Goal: Task Accomplishment & Management: Manage account settings

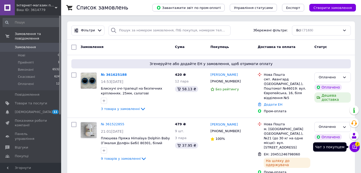
click at [356, 146] on icon at bounding box center [354, 146] width 5 height 5
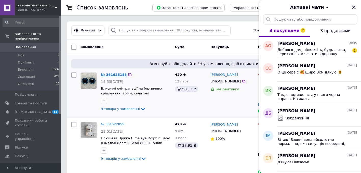
click at [117, 74] on link "№ 361625188" at bounding box center [114, 75] width 26 height 4
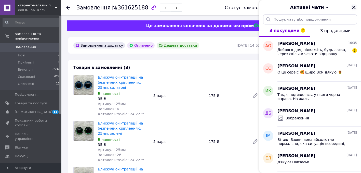
click at [356, 8] on icon "Закрити" at bounding box center [354, 7] width 5 height 5
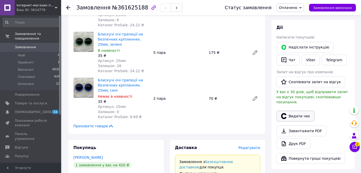
scroll to position [98, 0]
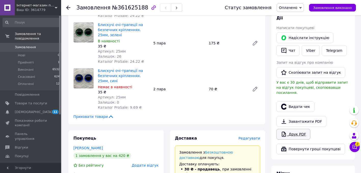
click at [290, 129] on link "Друк PDF" at bounding box center [294, 134] width 34 height 11
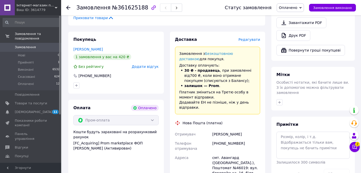
scroll to position [198, 0]
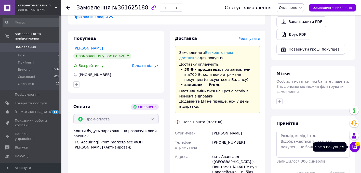
click at [356, 147] on icon at bounding box center [354, 146] width 5 height 5
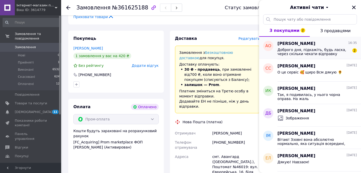
click at [330, 52] on span "Доброго дня, підкажіть, будь ласка, через скільки чекати відправку замовлення?" at bounding box center [314, 52] width 72 height 8
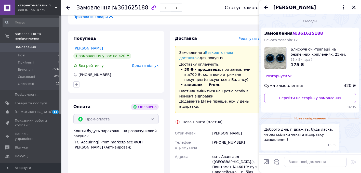
scroll to position [17, 0]
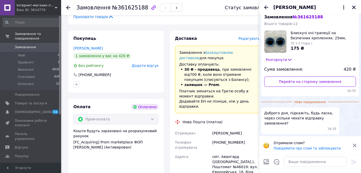
click at [357, 148] on div "Отримали спам? Повідомити про спам та заблокувати" at bounding box center [310, 145] width 102 height 18
click at [355, 145] on icon at bounding box center [355, 146] width 4 height 4
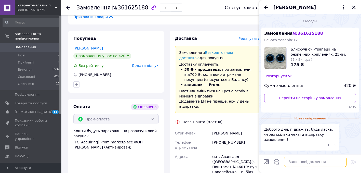
click at [303, 165] on textarea at bounding box center [315, 162] width 63 height 10
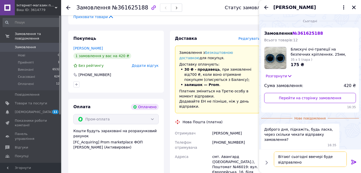
click at [310, 157] on textarea "Вітаю! сьогодні ввечері буде відправлено" at bounding box center [310, 158] width 73 height 15
type textarea "Вітаю! сьогодні буде відправлено"
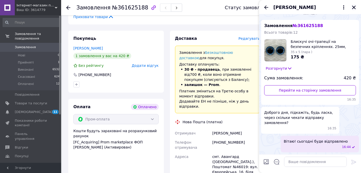
click at [355, 7] on icon "Закрити" at bounding box center [354, 7] width 5 height 5
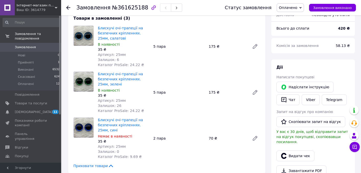
scroll to position [49, 0]
click at [294, 75] on div "Написати покупцеві" at bounding box center [313, 77] width 73 height 5
click at [296, 151] on button "Видати чек" at bounding box center [296, 156] width 38 height 11
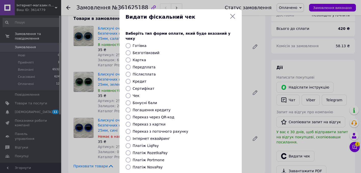
click at [144, 51] on label "Безготівковий" at bounding box center [146, 53] width 27 height 4
click at [131, 50] on input "Безготівковий" at bounding box center [128, 52] width 5 height 5
radio input "true"
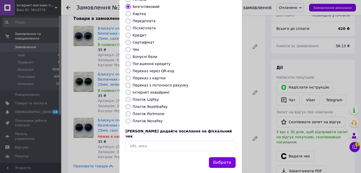
click at [281, 45] on div "Видати фіскальний чек Виберіть тип форми оплати, який буде вказаний у чеку Готі…" at bounding box center [180, 68] width 361 height 229
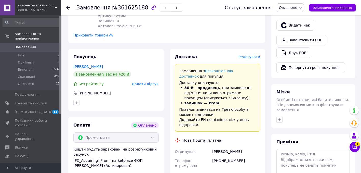
scroll to position [94, 0]
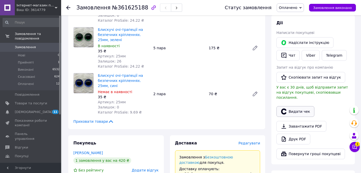
click at [297, 108] on button "Видати чек" at bounding box center [296, 111] width 38 height 11
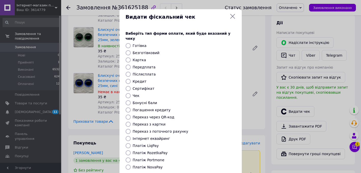
click at [132, 50] on div "Безготівковий" at bounding box center [184, 52] width 105 height 5
click at [126, 50] on input "Безготівковий" at bounding box center [128, 52] width 5 height 5
radio input "true"
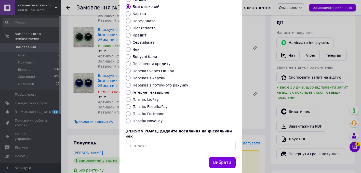
click at [222, 157] on button "Вибрати" at bounding box center [222, 162] width 27 height 11
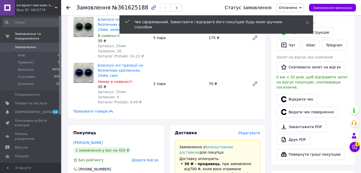
scroll to position [124, 0]
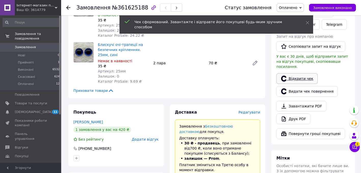
click at [300, 78] on link "Відкрити чек" at bounding box center [297, 78] width 41 height 11
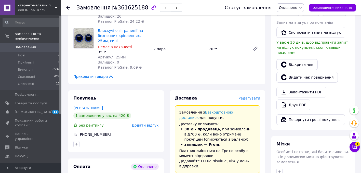
scroll to position [144, 0]
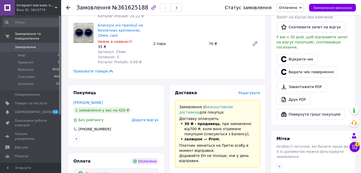
click at [249, 93] on span "Редагувати" at bounding box center [250, 93] width 22 height 4
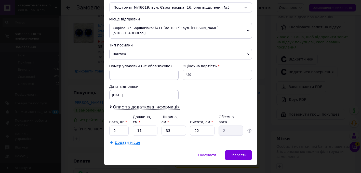
scroll to position [171, 0]
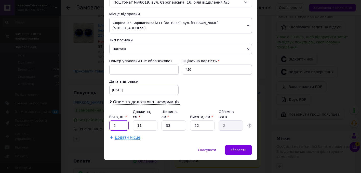
click at [115, 120] on input "2" at bounding box center [119, 125] width 20 height 10
type input "0.8"
click at [143, 120] on input "11" at bounding box center [145, 125] width 24 height 10
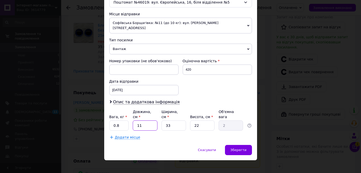
type input "1"
type input "0.18"
type input "15"
type input "2.72"
type input "15"
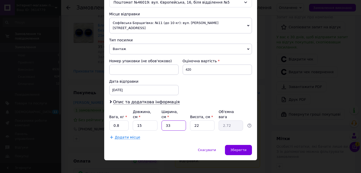
click at [168, 123] on input "33" at bounding box center [174, 125] width 24 height 10
type input "1"
type input "0.1"
type input "15"
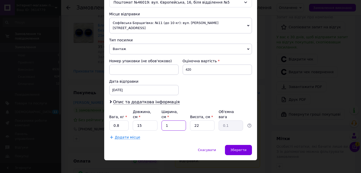
type input "1.24"
type input "15"
click at [197, 122] on input "22" at bounding box center [202, 125] width 24 height 10
type input "3"
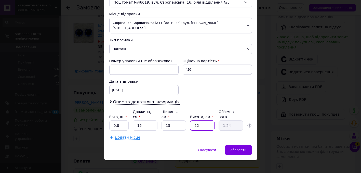
type input "0.17"
type input "3"
click at [230, 145] on div "Зберегти" at bounding box center [238, 150] width 27 height 10
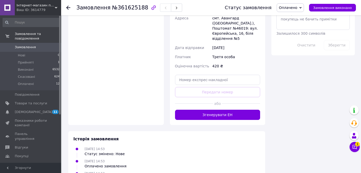
scroll to position [341, 0]
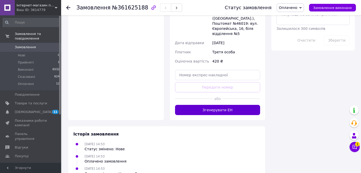
click at [223, 105] on button "Згенерувати ЕН" at bounding box center [217, 110] width 85 height 10
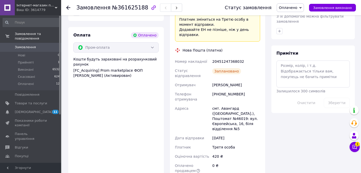
scroll to position [268, 0]
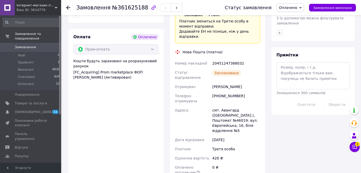
click at [68, 5] on div at bounding box center [68, 7] width 4 height 5
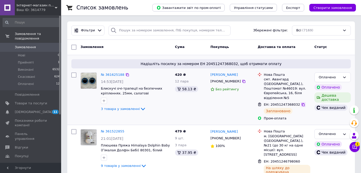
click at [301, 102] on div at bounding box center [303, 104] width 5 height 5
click at [302, 103] on icon at bounding box center [303, 104] width 3 height 3
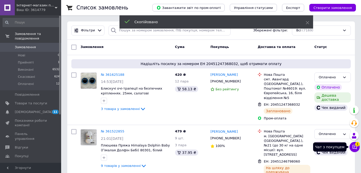
click at [354, 146] on icon at bounding box center [354, 146] width 5 height 5
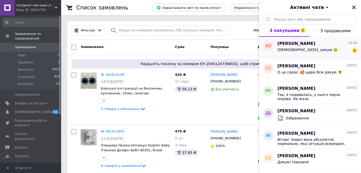
click at [325, 52] on div "[DEMOGRAPHIC_DATA], дякую 🥹 1" at bounding box center [318, 51] width 80 height 8
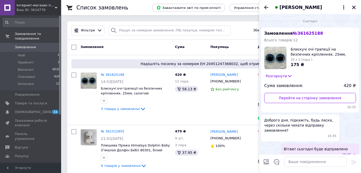
scroll to position [30, 0]
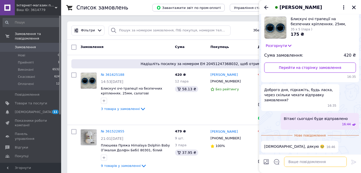
click at [303, 163] on textarea at bounding box center [315, 162] width 63 height 10
click at [301, 162] on textarea "Будь ласка) гарного вечор" at bounding box center [310, 162] width 73 height 10
paste textarea "20451247368032"
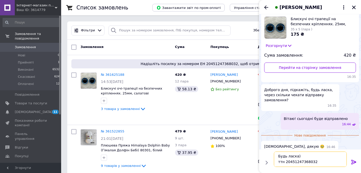
scroll to position [3, 0]
click at [311, 166] on textarea "Будь ласка) ттн 20451247368032 гарного вечор" at bounding box center [310, 158] width 73 height 15
type textarea "Будь ласка) ттн 20451247368032 гарного вечора!"
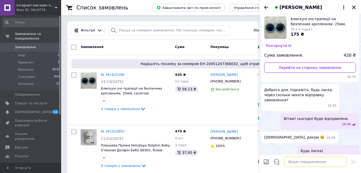
scroll to position [45, 0]
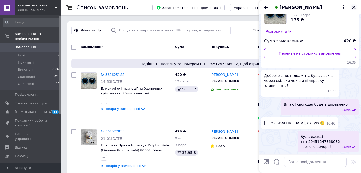
click at [355, 8] on icon "Закрити" at bounding box center [354, 8] width 4 height 4
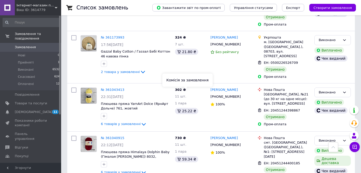
scroll to position [278, 0]
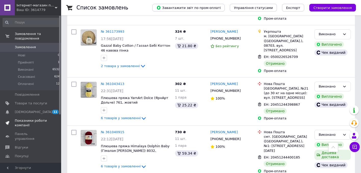
click at [14, 120] on span at bounding box center [7, 122] width 15 height 9
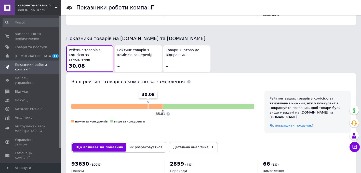
scroll to position [288, 0]
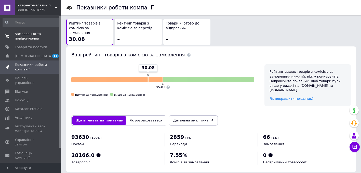
click at [31, 36] on span "Замовлення та повідомлення" at bounding box center [31, 36] width 32 height 9
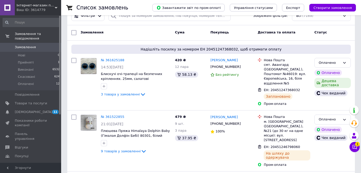
scroll to position [16, 0]
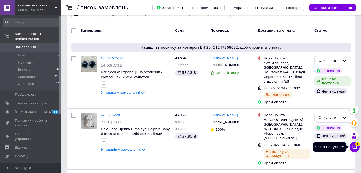
click at [355, 147] on icon at bounding box center [354, 146] width 5 height 5
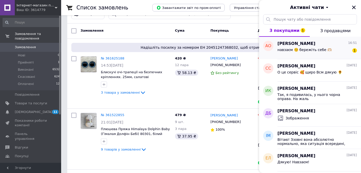
click at [313, 56] on div "[PERSON_NAME] 16:51 навзаєм ☺️ бережіть себе 🫶🏼 1" at bounding box center [320, 48] width 84 height 22
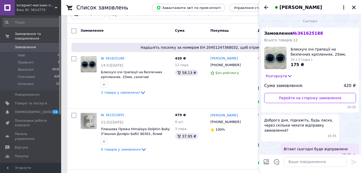
scroll to position [72, 0]
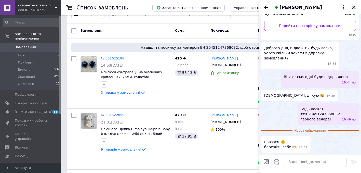
click at [353, 9] on icon "Закрити" at bounding box center [354, 7] width 5 height 5
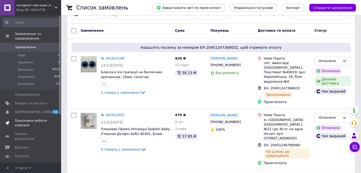
click at [35, 121] on span "Показники роботи компанії" at bounding box center [31, 122] width 32 height 9
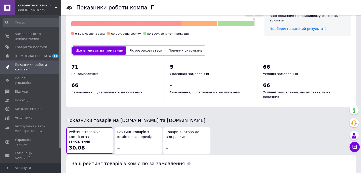
scroll to position [186, 0]
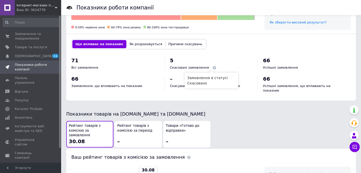
click at [213, 68] on span at bounding box center [214, 67] width 3 height 3
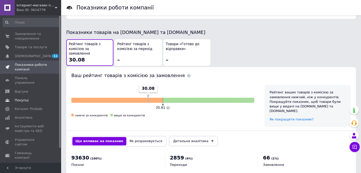
scroll to position [272, 0]
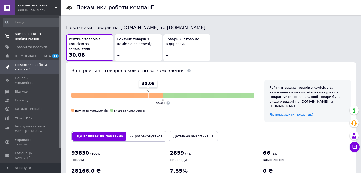
click at [28, 34] on span "Замовлення та повідомлення" at bounding box center [31, 36] width 32 height 9
